Goal: Task Accomplishment & Management: Use online tool/utility

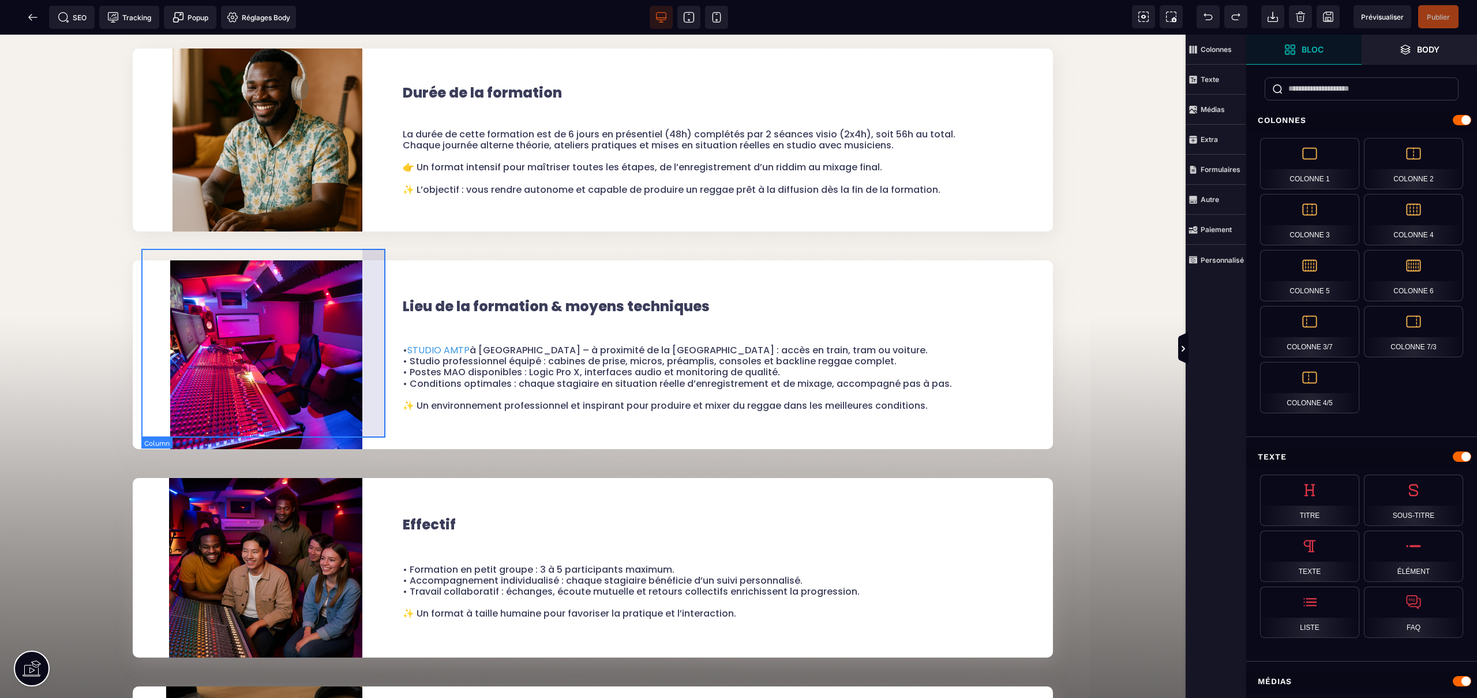
scroll to position [3908, 0]
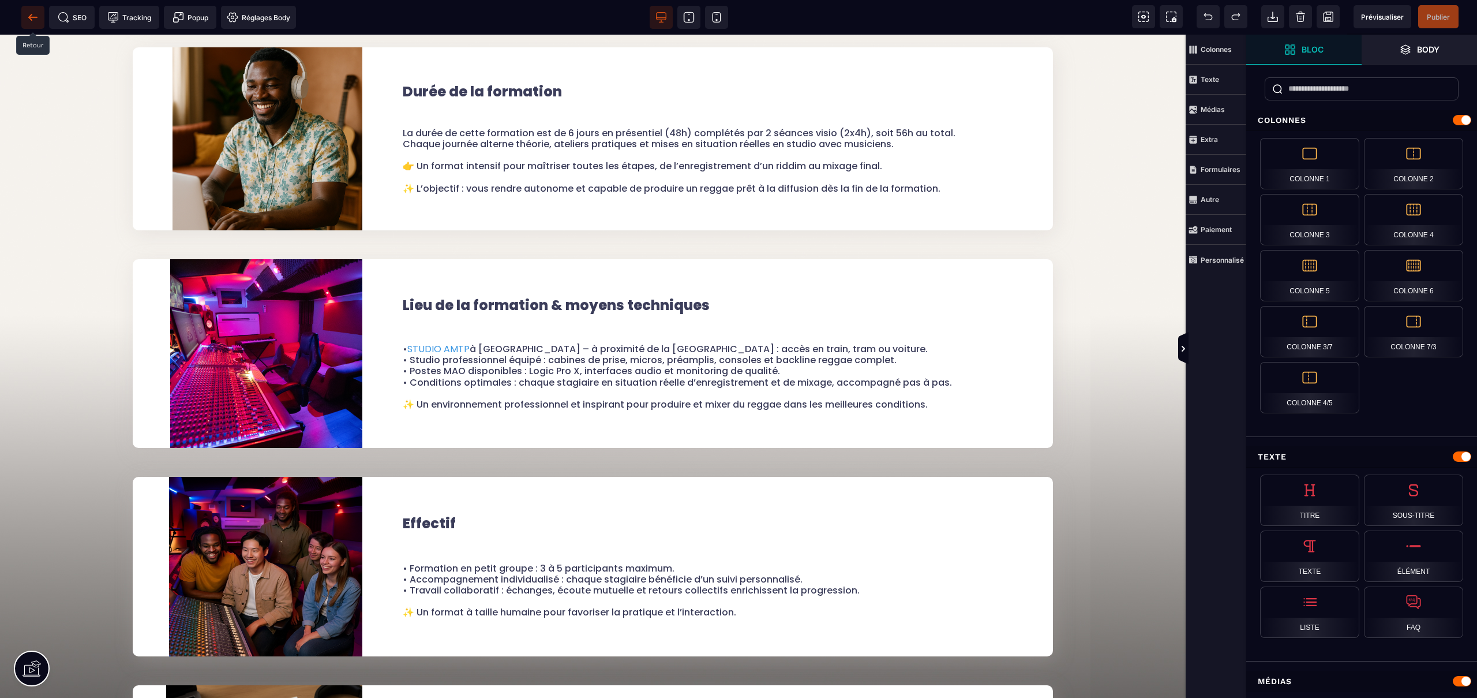
click at [32, 20] on icon at bounding box center [33, 18] width 12 height 12
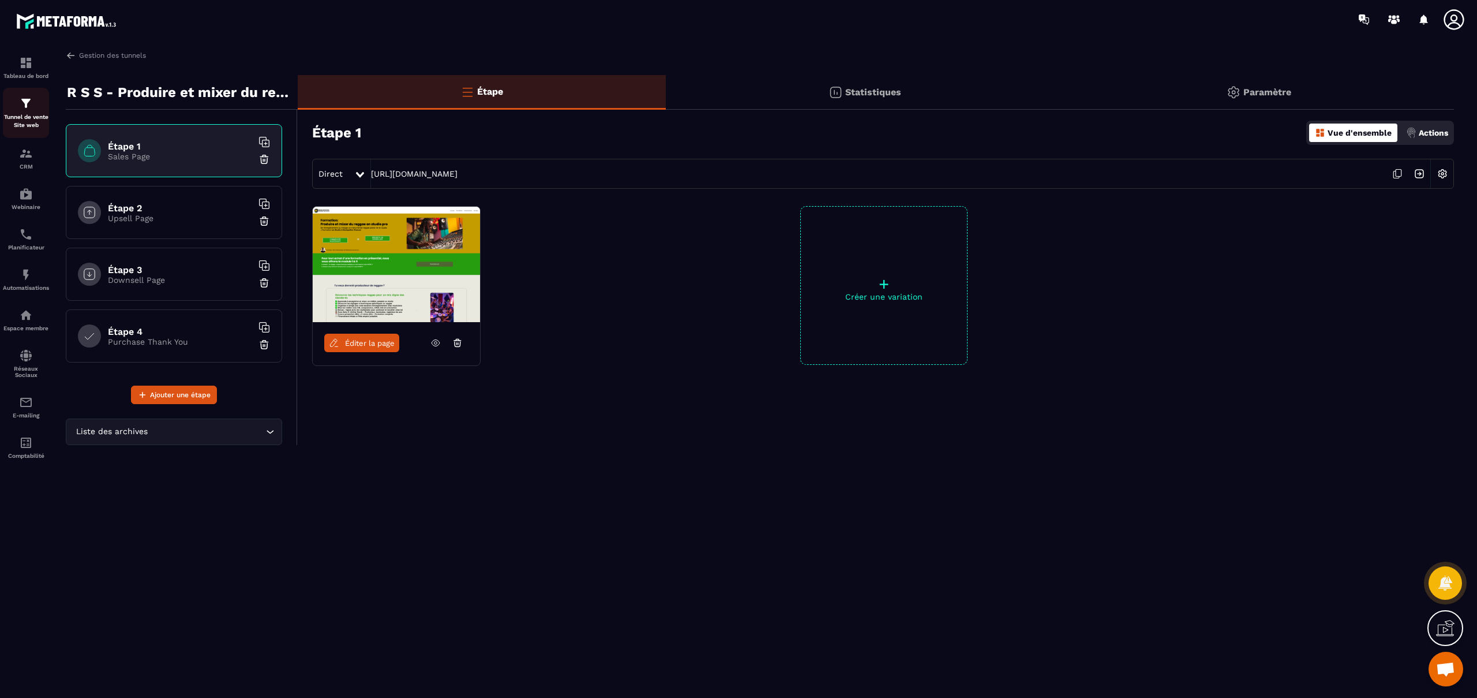
click at [25, 105] on img at bounding box center [26, 103] width 14 height 14
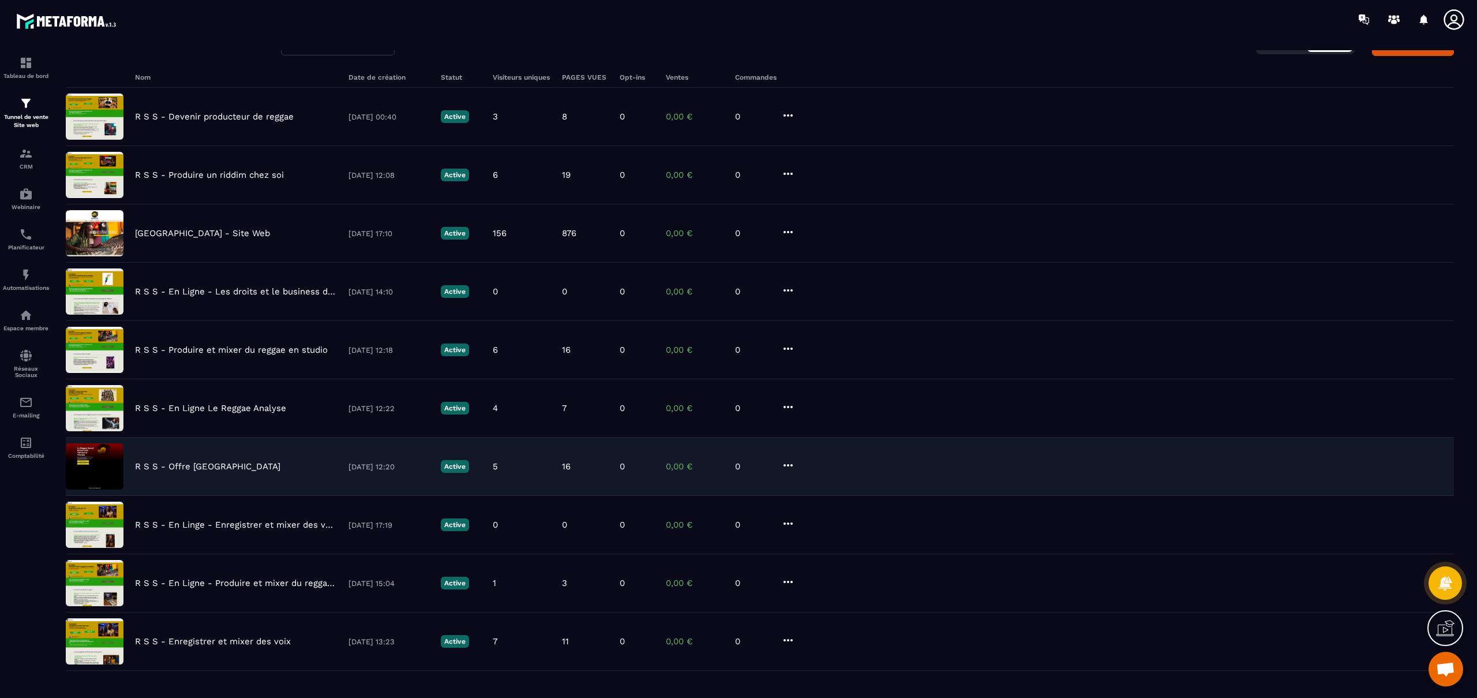
scroll to position [115, 0]
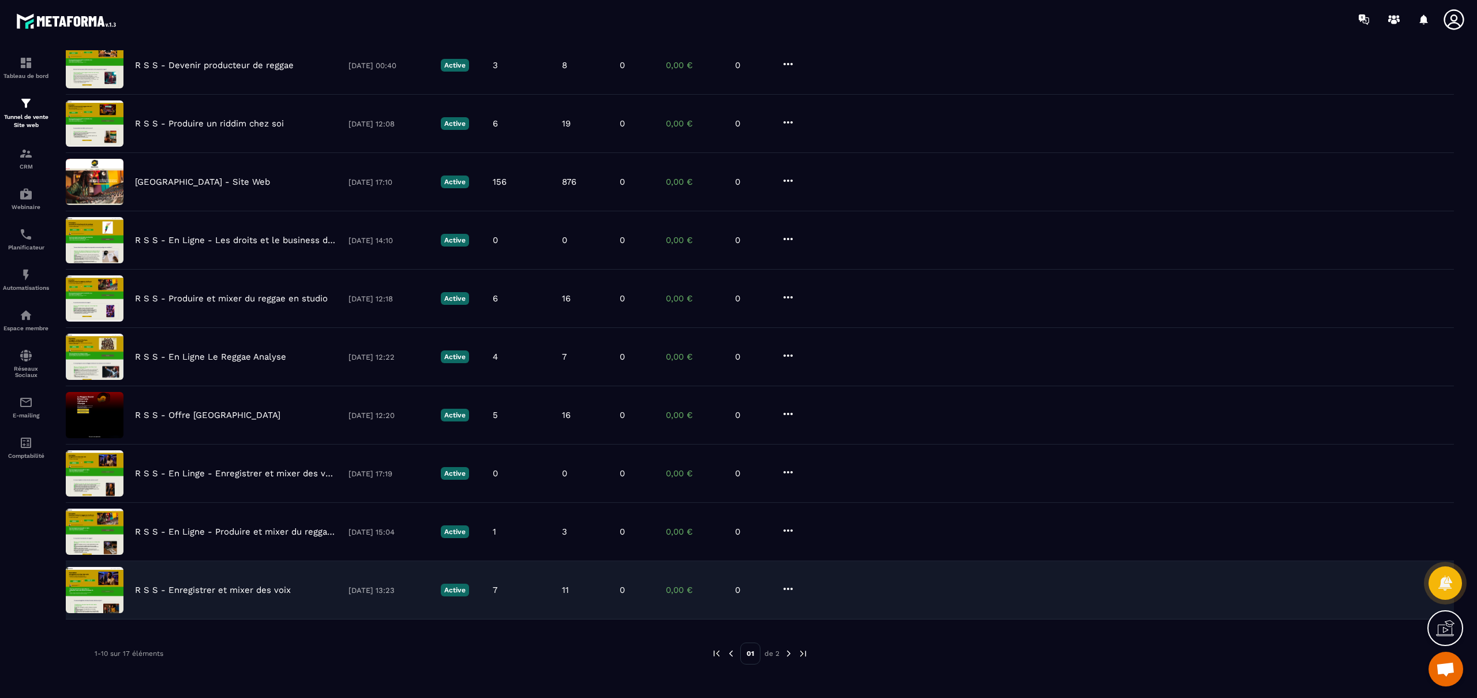
click at [239, 594] on p "R S S - Enregistrer et mixer des voix" at bounding box center [213, 590] width 156 height 10
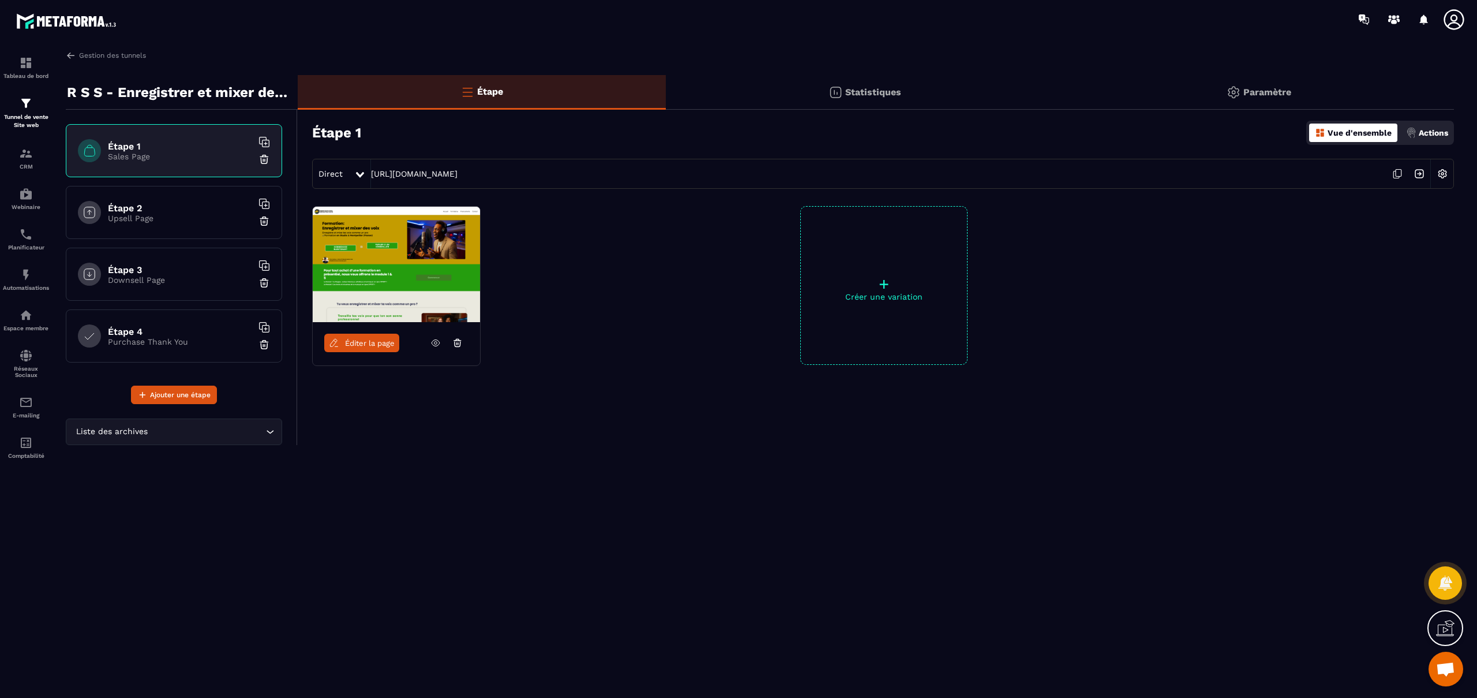
click at [377, 343] on span "Éditer la page" at bounding box center [370, 343] width 50 height 9
